Goal: Information Seeking & Learning: Learn about a topic

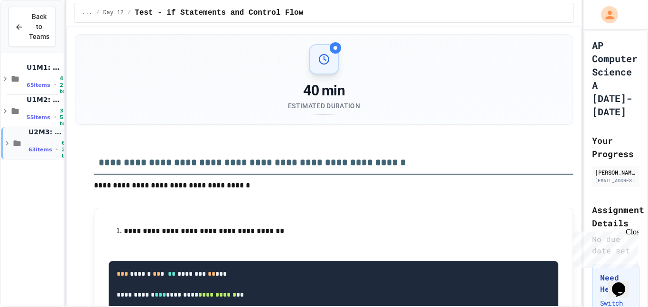
click at [40, 139] on div "U2M3: If Statements & Control Flow 63 items • 6h 20m total" at bounding box center [44, 143] width 33 height 31
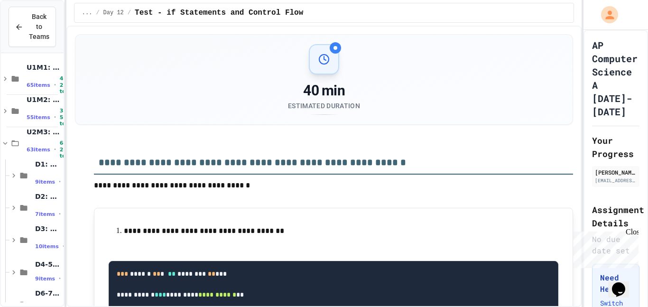
scroll to position [89, 0]
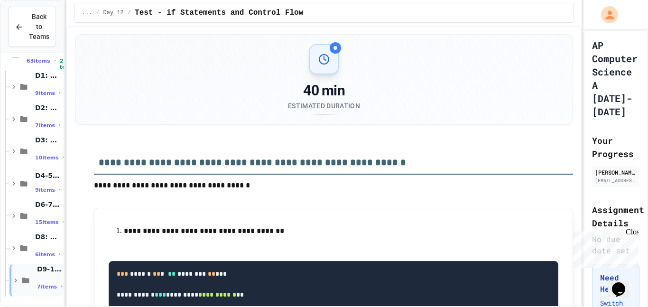
click at [44, 276] on div "D9-12: Module Wrap Up 7 items • 1h 50m total" at bounding box center [49, 280] width 25 height 31
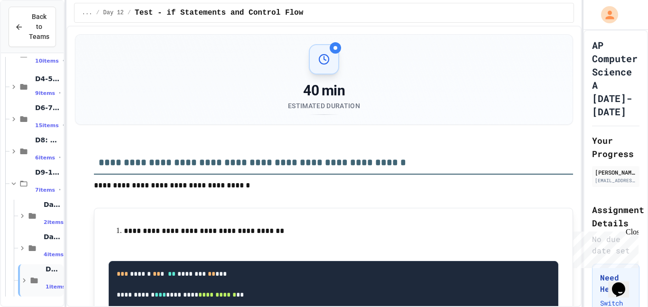
click at [40, 278] on div "Day 12 1 items • 40 min total" at bounding box center [41, 280] width 46 height 32
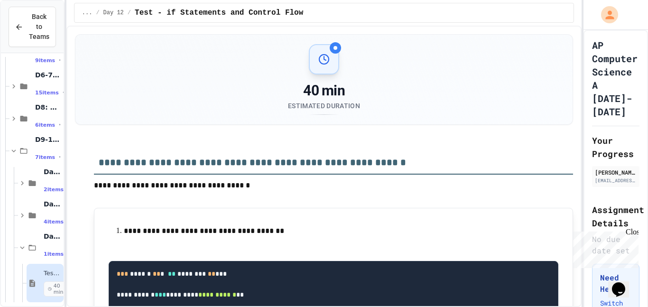
click at [42, 277] on div "Test - if Statements and Control Flow 40 min" at bounding box center [45, 283] width 37 height 38
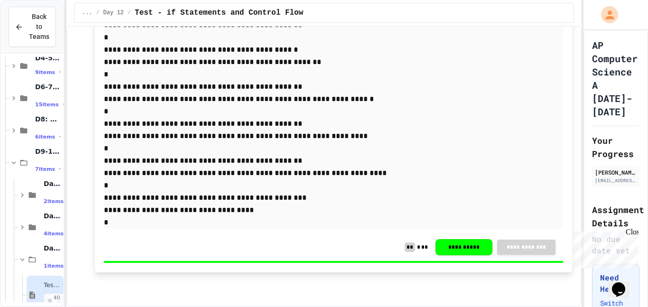
scroll to position [0, 0]
